Goal: Use online tool/utility: Use online tool/utility

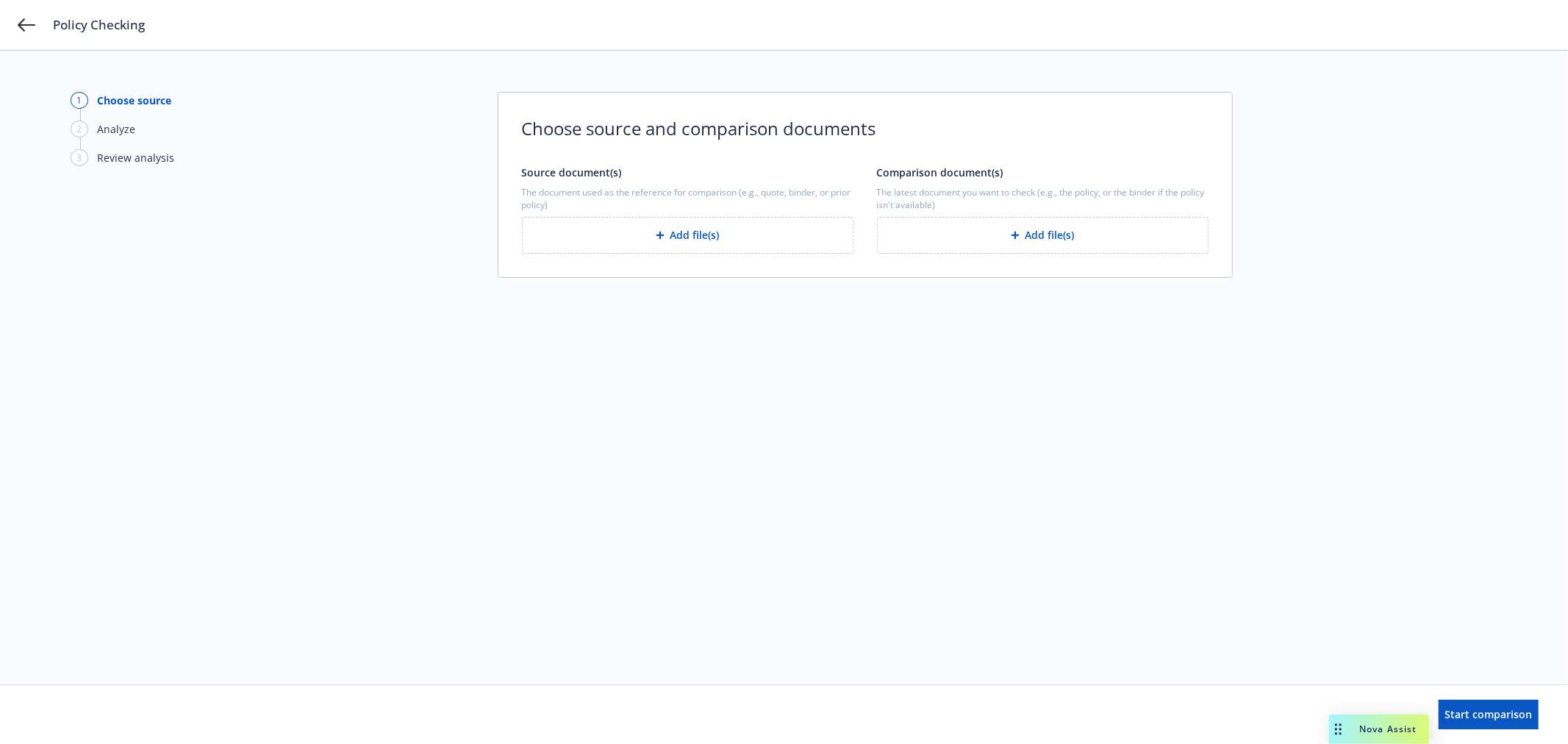
click at [769, 255] on div "Choose source and comparison documents Source document(s) The document used as …" at bounding box center [865, 185] width 735 height 186
click at [762, 239] on button "Add file(s)" at bounding box center [688, 235] width 331 height 36
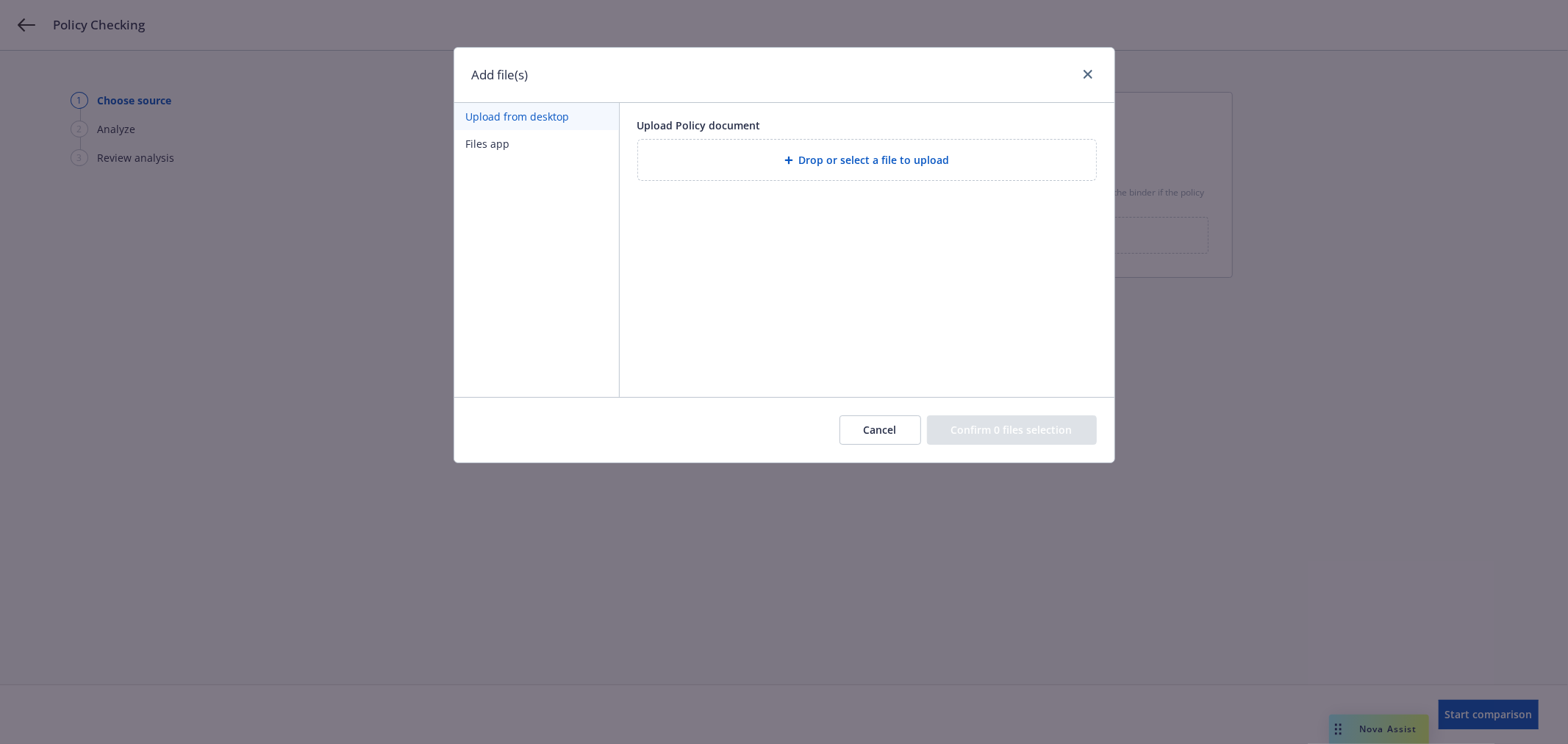
click at [1288, 234] on div "Add file(s) Upload from desktop Files app Upload Policy document Drop or select…" at bounding box center [784, 372] width 1568 height 744
click at [832, 146] on div "Drop or select a file to upload" at bounding box center [867, 160] width 458 height 40
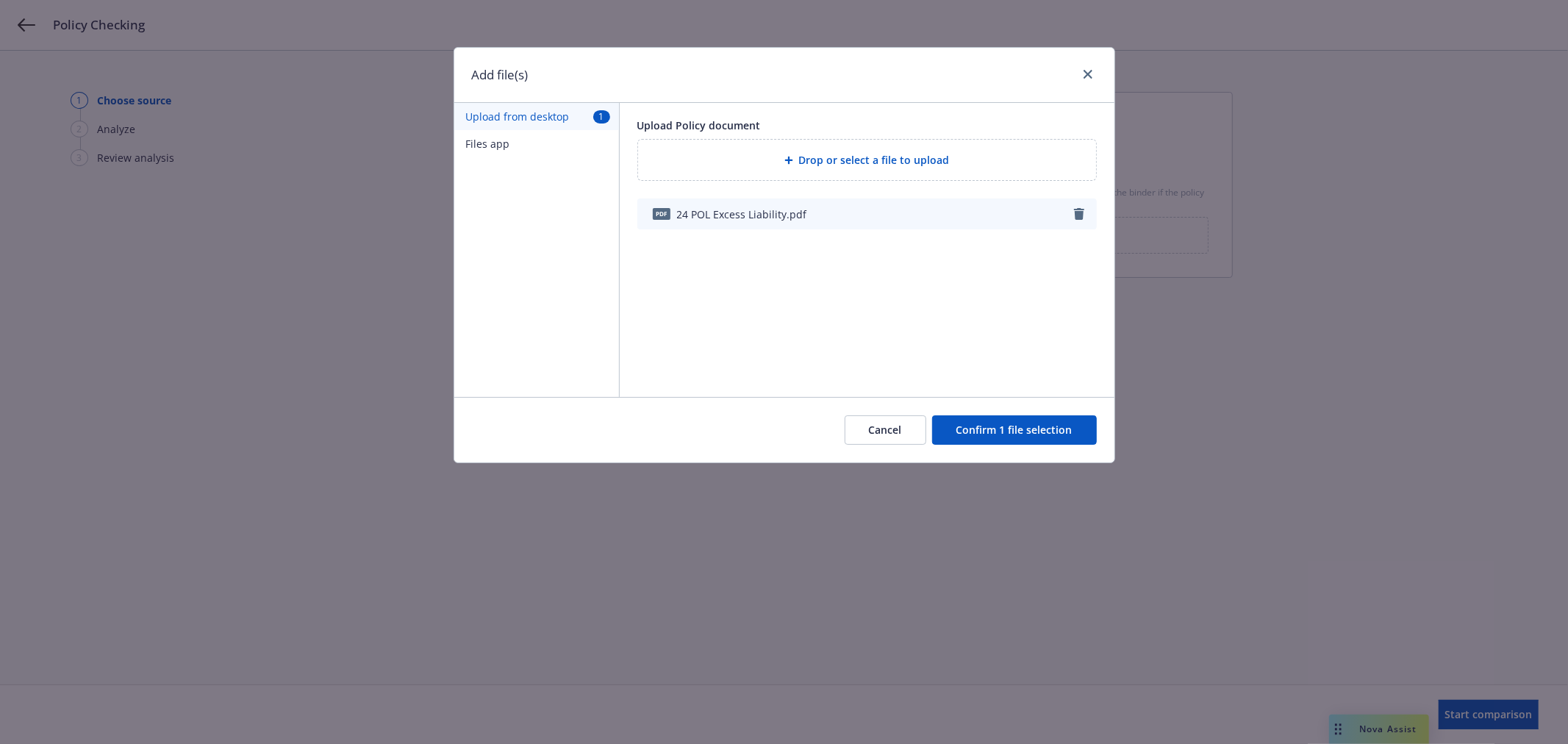
click at [987, 429] on button "Confirm 1 file selection" at bounding box center [1015, 430] width 165 height 30
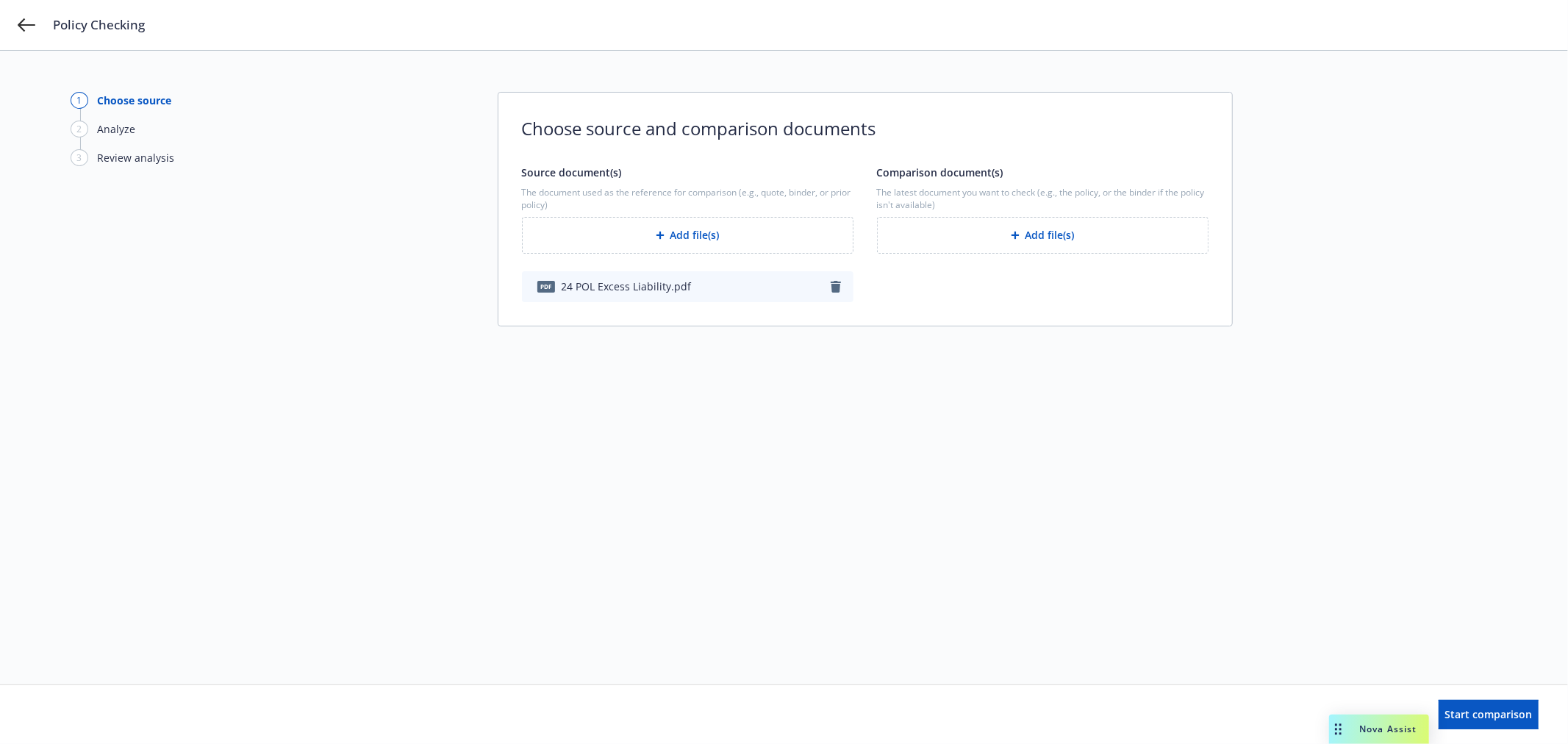
click at [1032, 238] on button "Add file(s)" at bounding box center [1043, 235] width 331 height 36
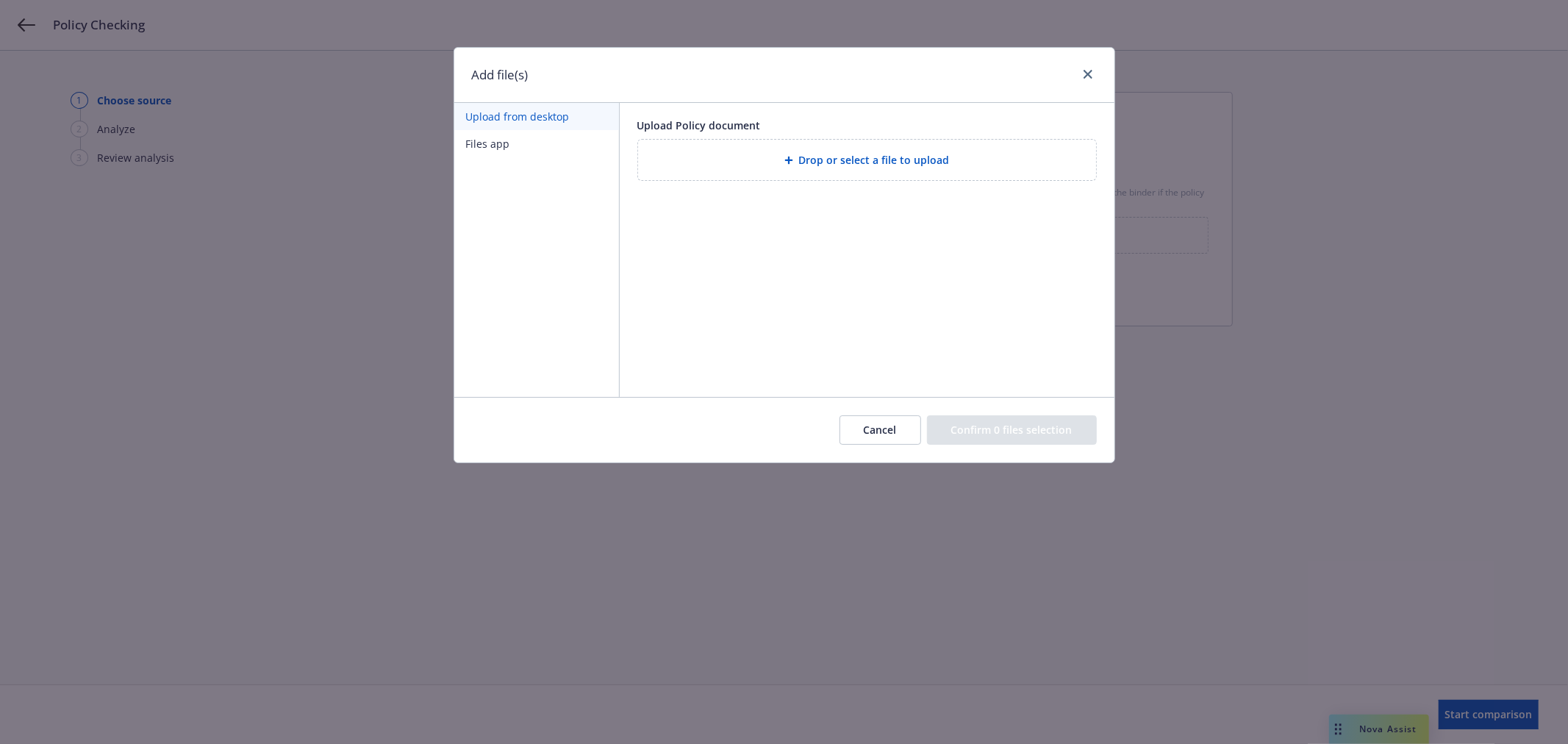
click at [868, 144] on div "Drop or select a file to upload" at bounding box center [867, 160] width 458 height 40
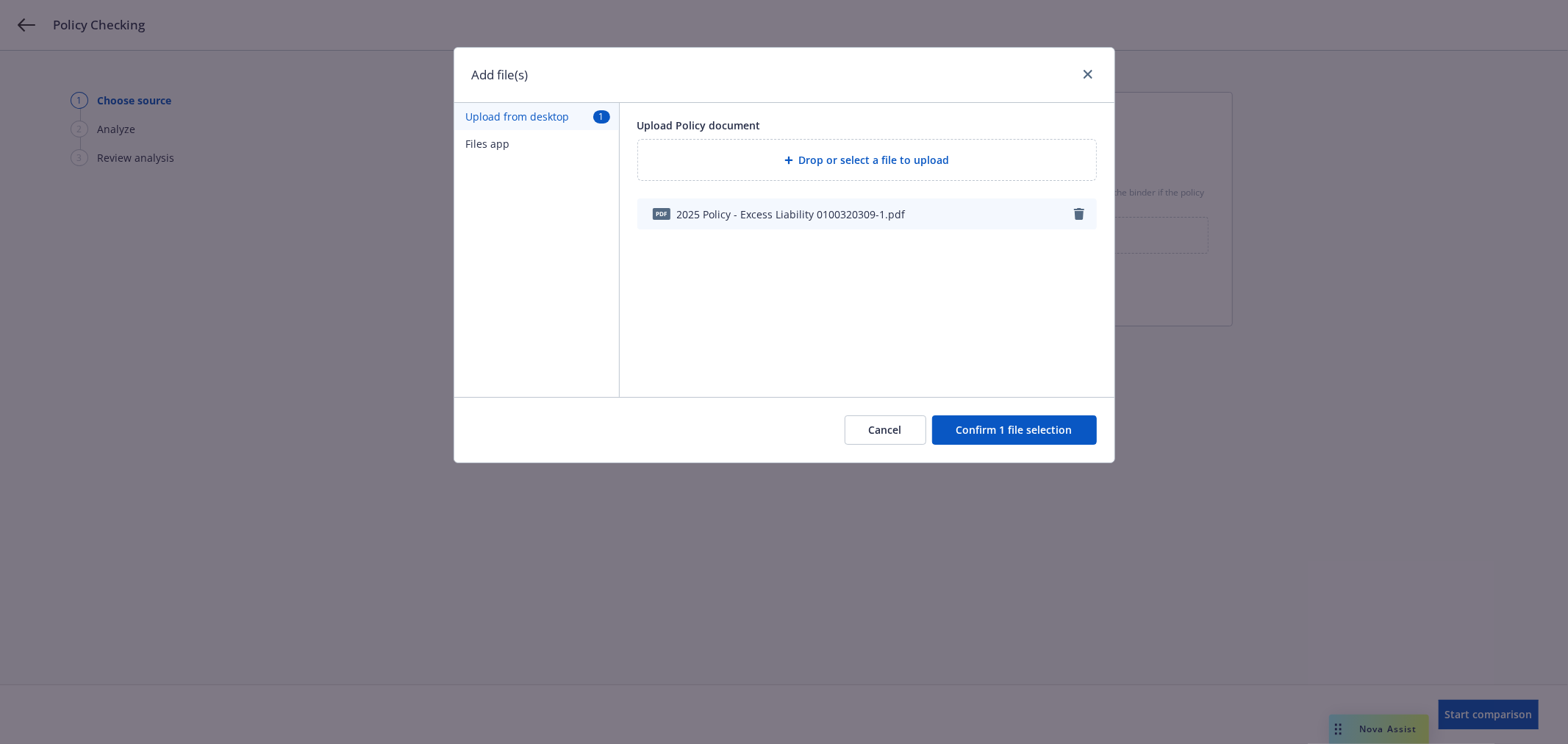
click at [1012, 435] on button "Confirm 1 file selection" at bounding box center [1015, 430] width 165 height 30
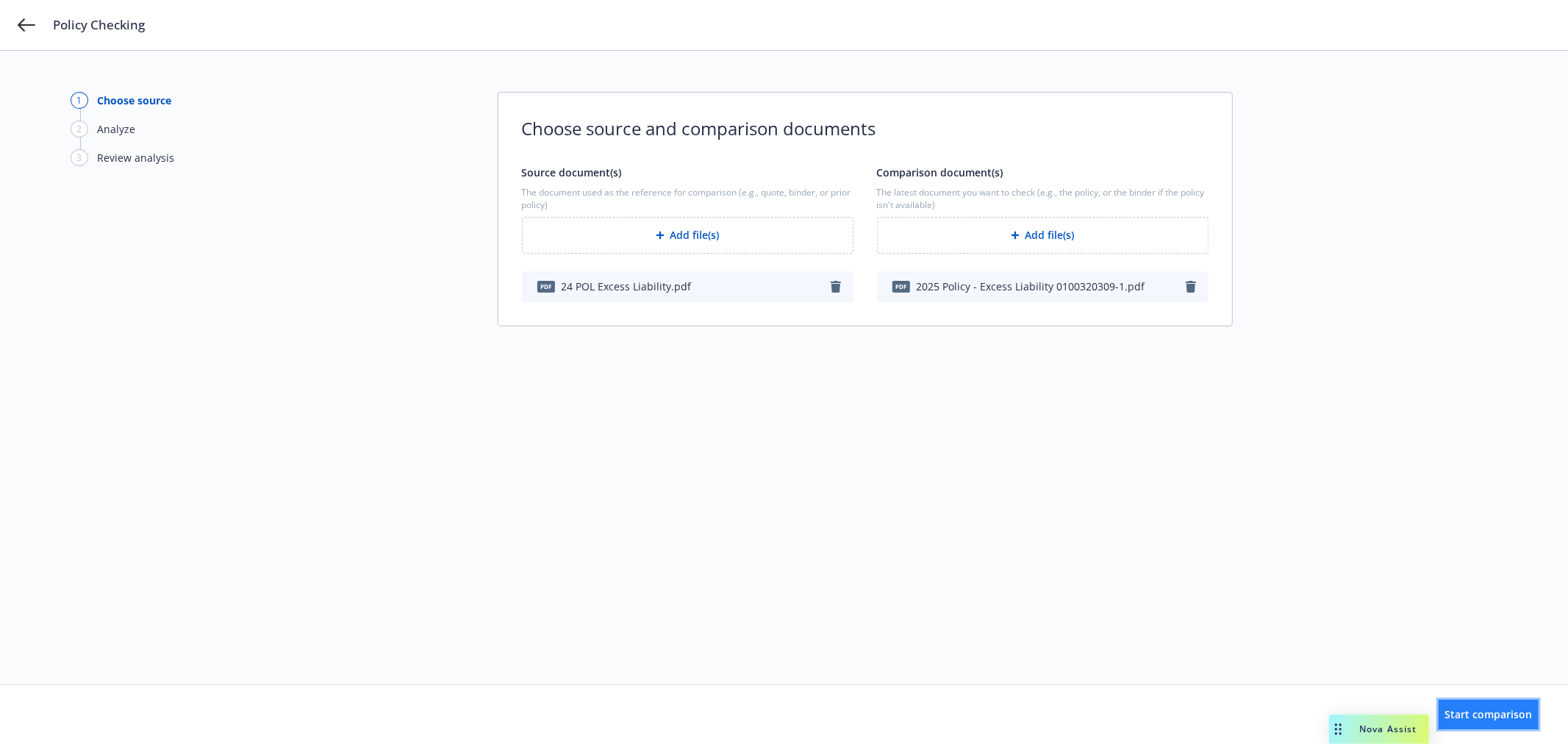
click at [1474, 710] on span "Start comparison" at bounding box center [1489, 714] width 87 height 14
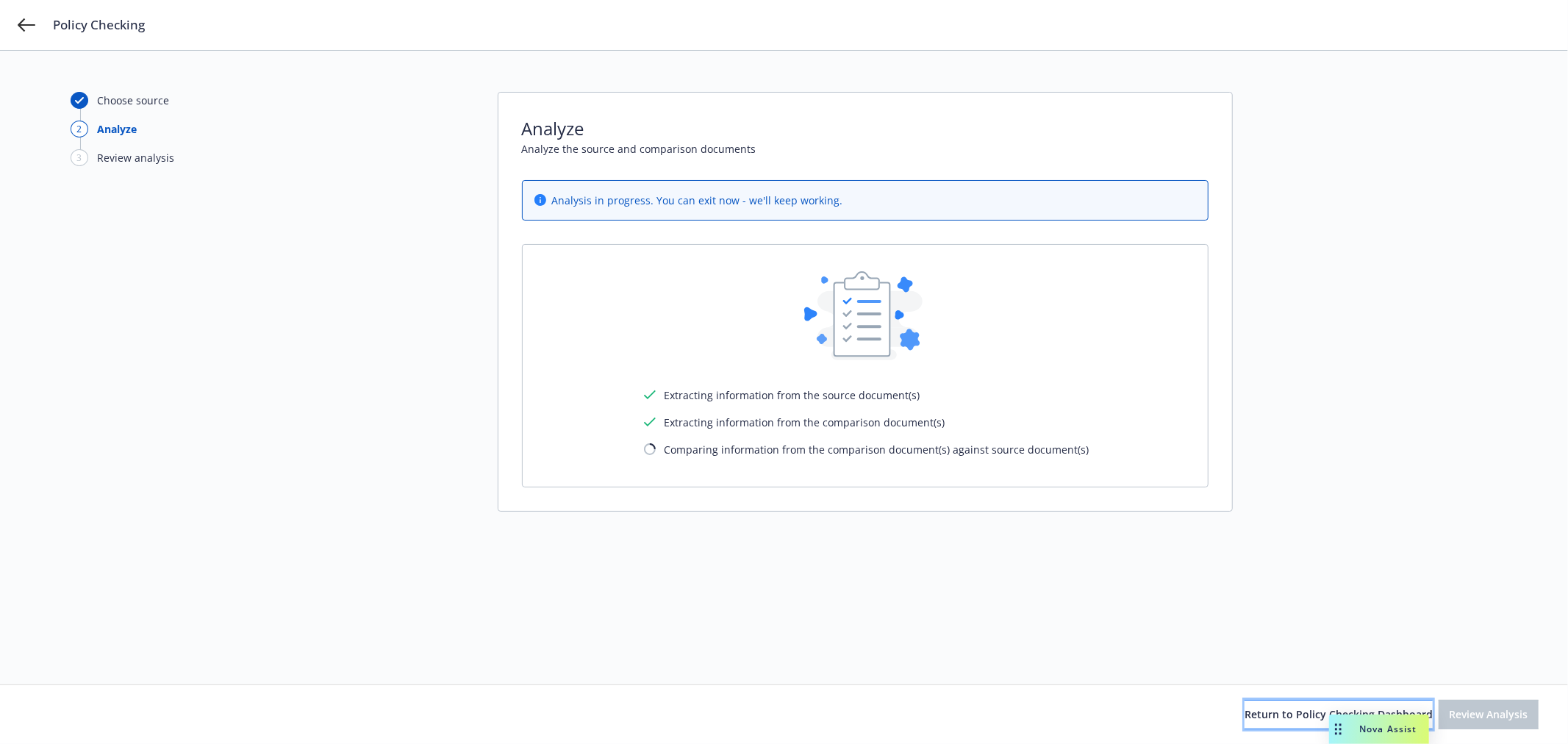
click at [1245, 716] on span "Return to Policy Checking Dashboard" at bounding box center [1339, 714] width 188 height 14
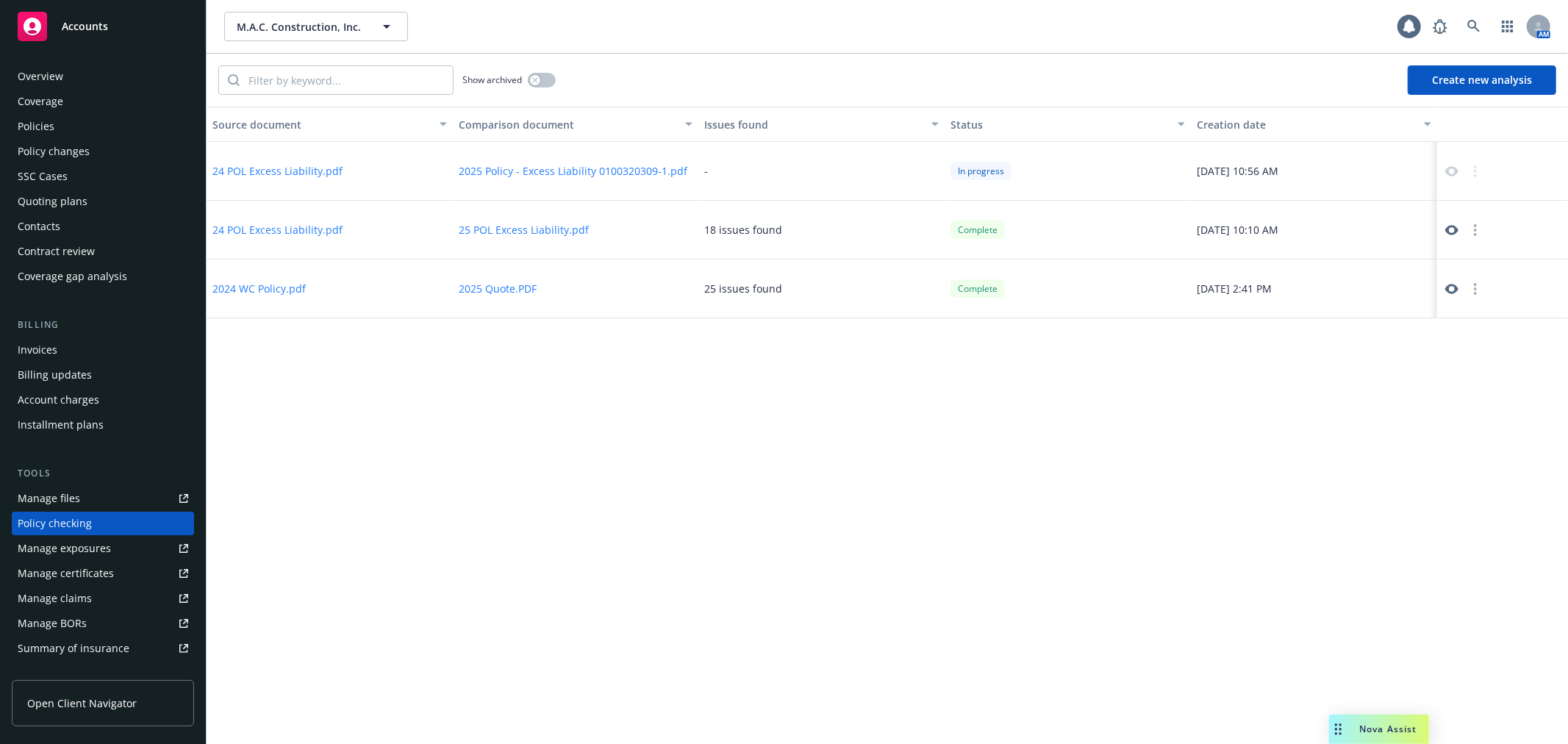
scroll to position [127, 0]
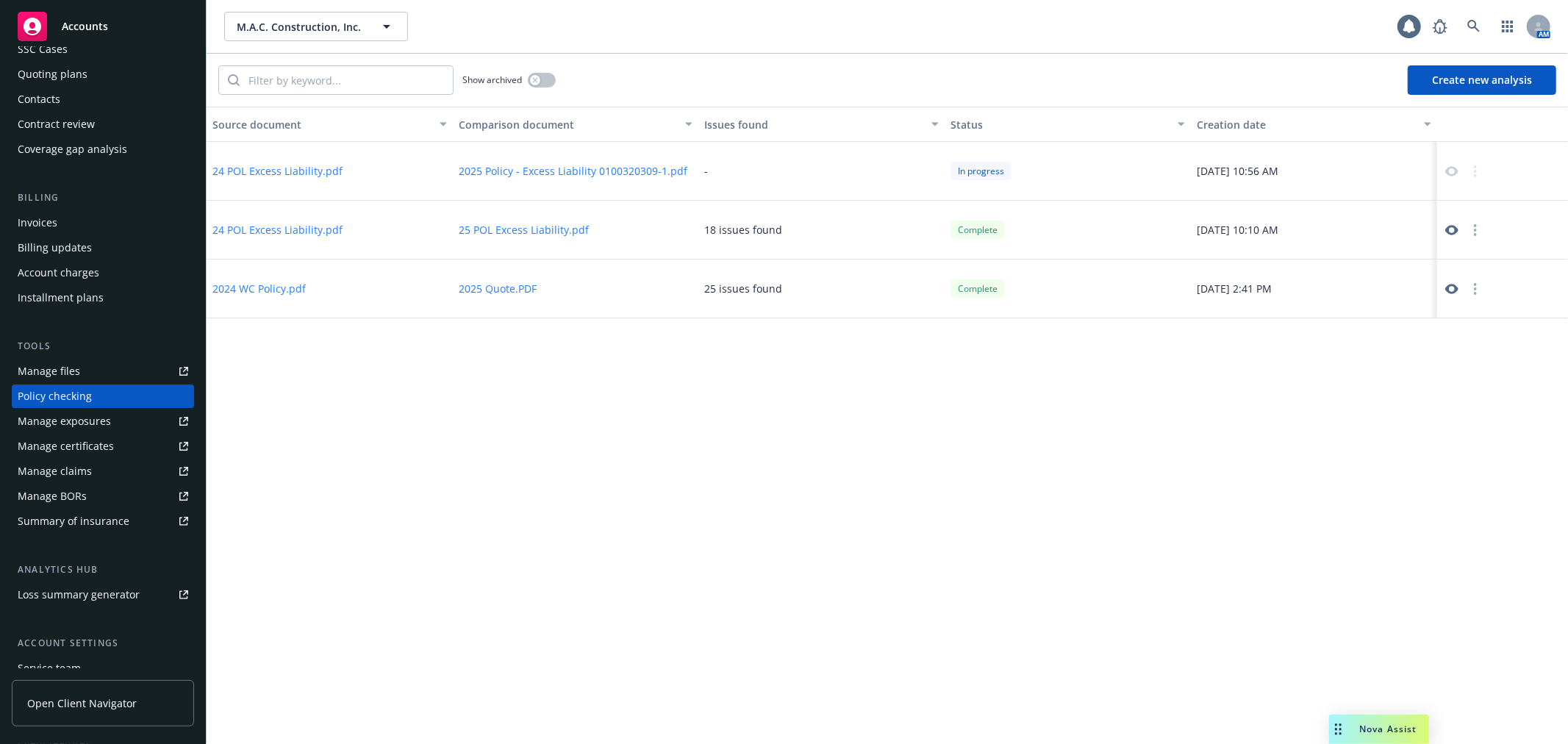
click at [1447, 232] on icon at bounding box center [1451, 230] width 13 height 11
click at [1476, 231] on icon "button" at bounding box center [1476, 230] width 3 height 11
click at [1476, 252] on link "Archive" at bounding box center [1476, 259] width 84 height 30
